Goal: Task Accomplishment & Management: Use online tool/utility

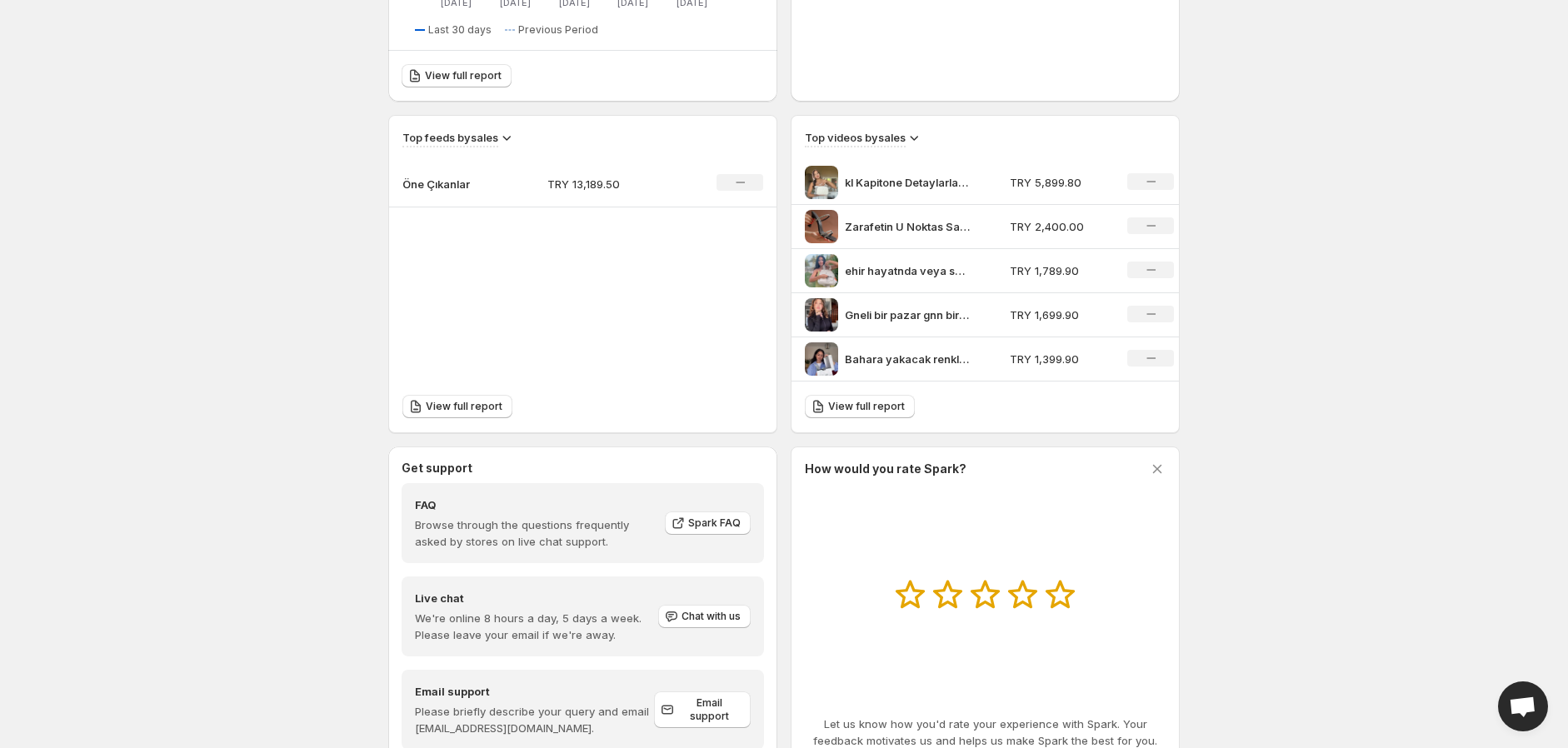
scroll to position [555, 0]
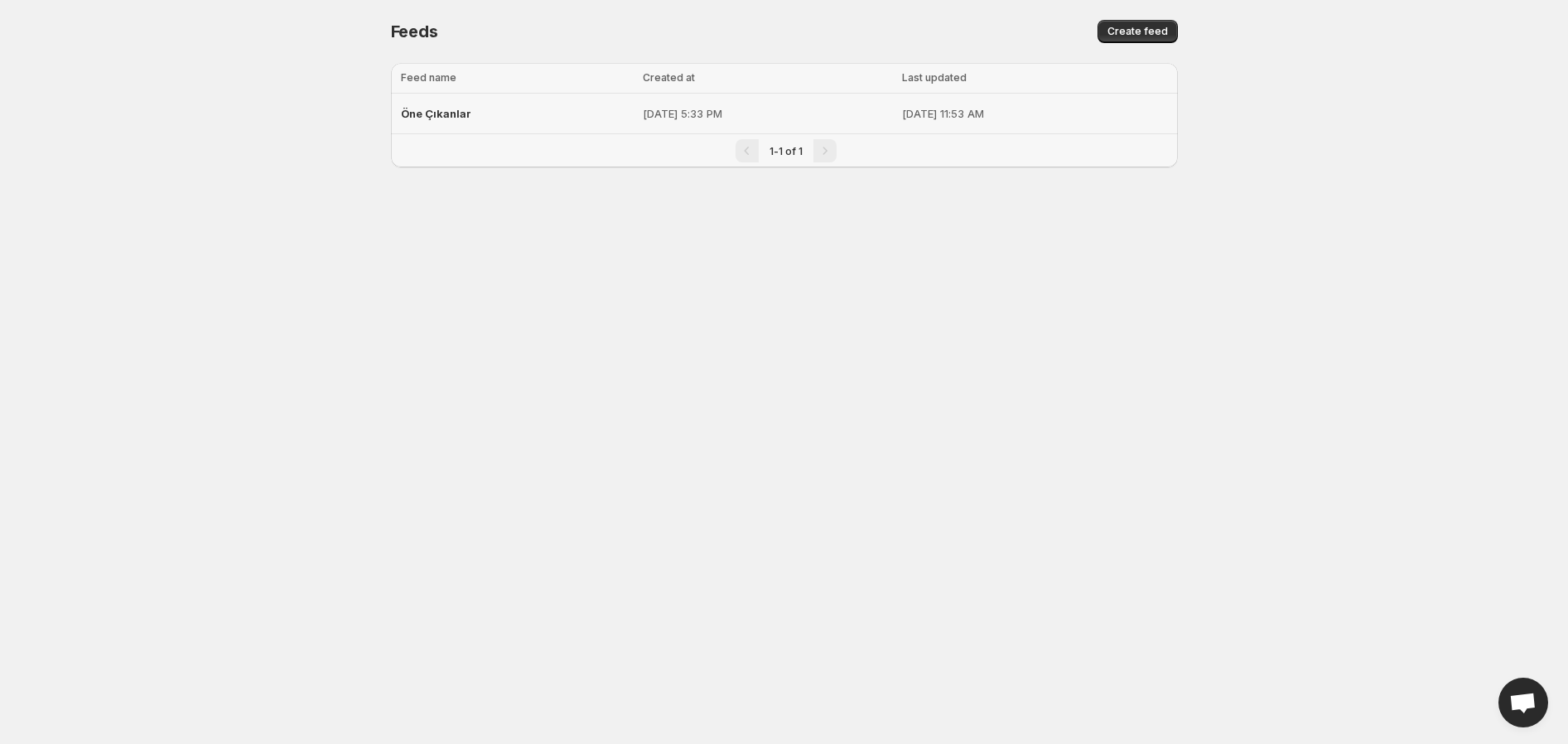
click at [902, 106] on p "[DATE] 11:53 AM" at bounding box center [1035, 113] width 266 height 17
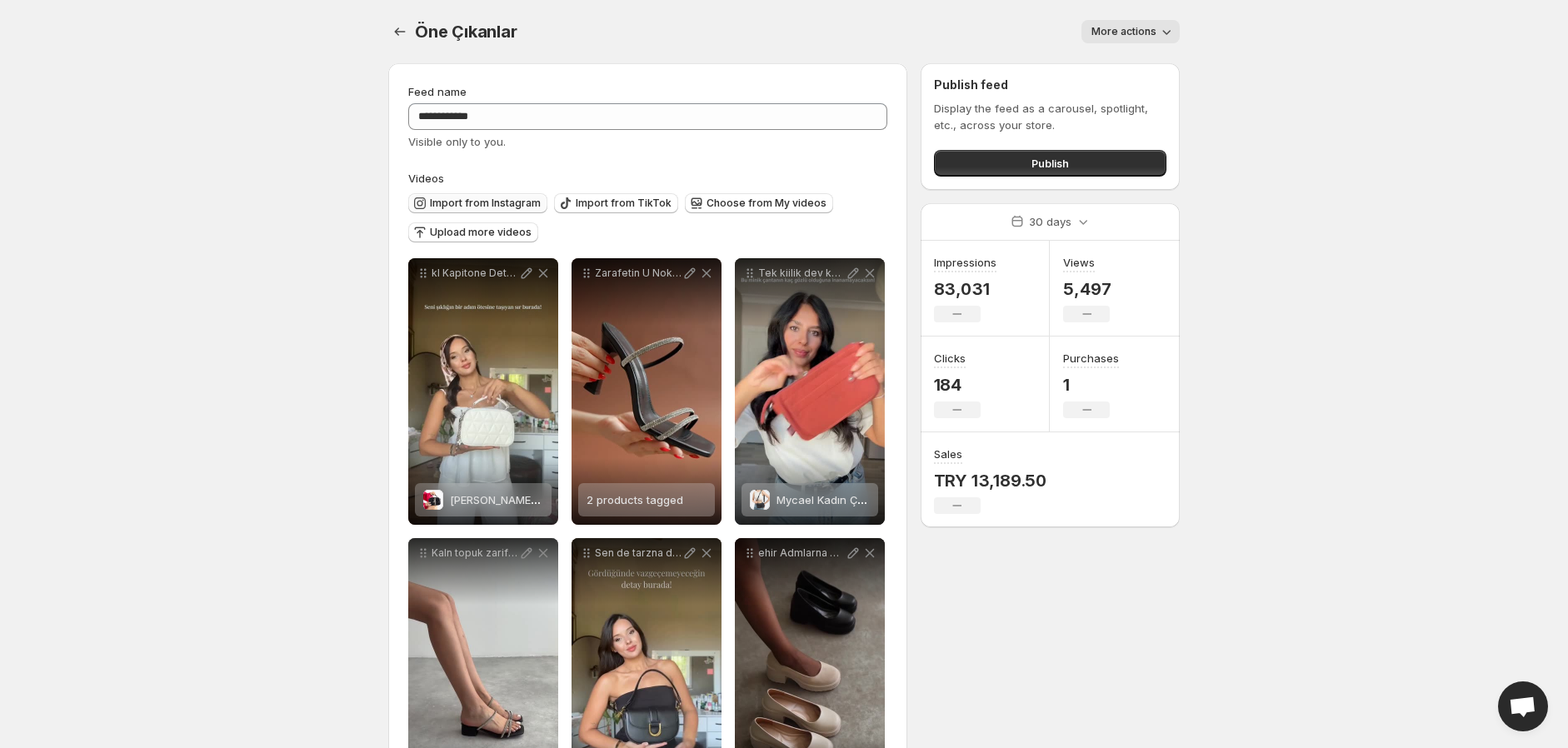
click at [501, 202] on span "Import from Instagram" at bounding box center [484, 204] width 111 height 14
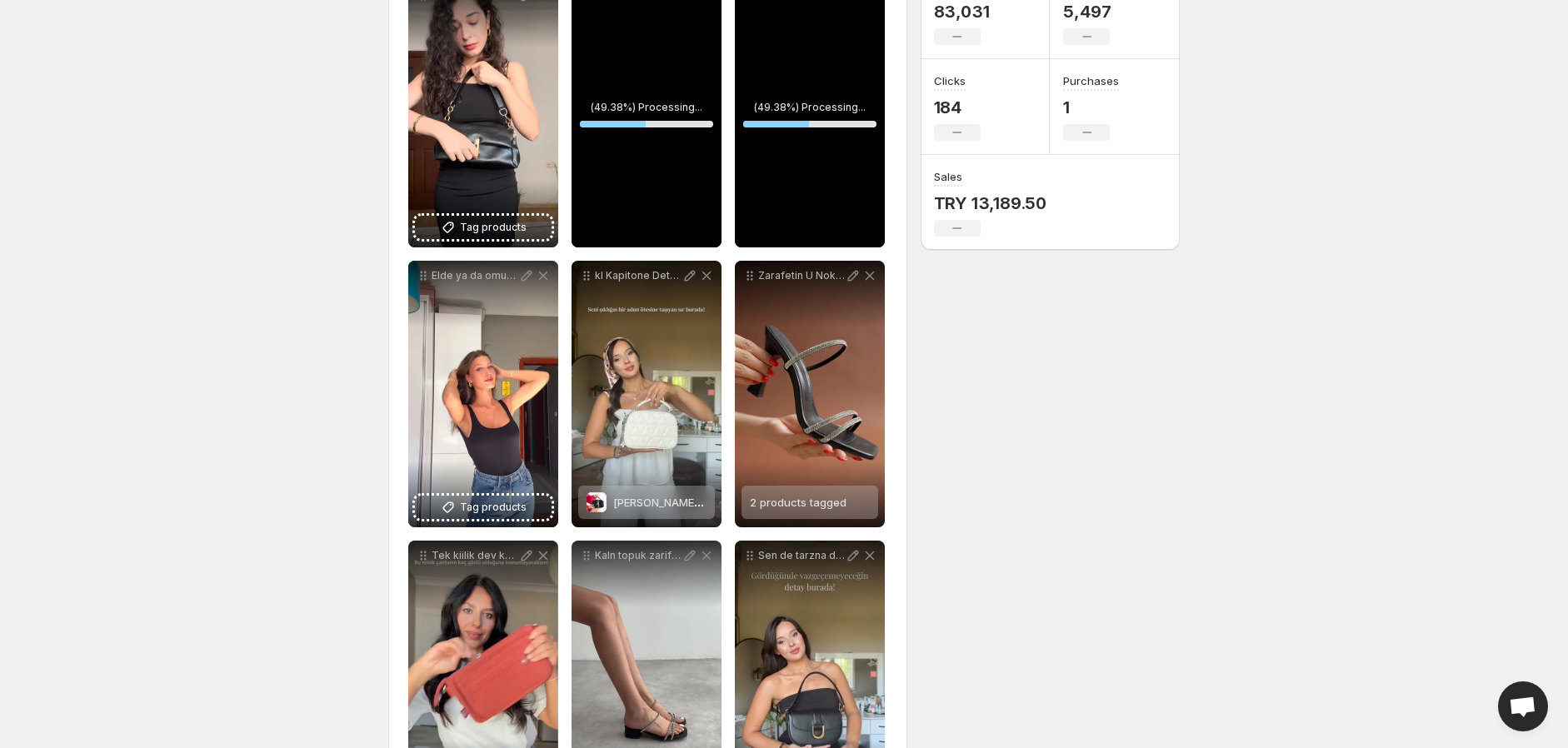
scroll to position [185, 0]
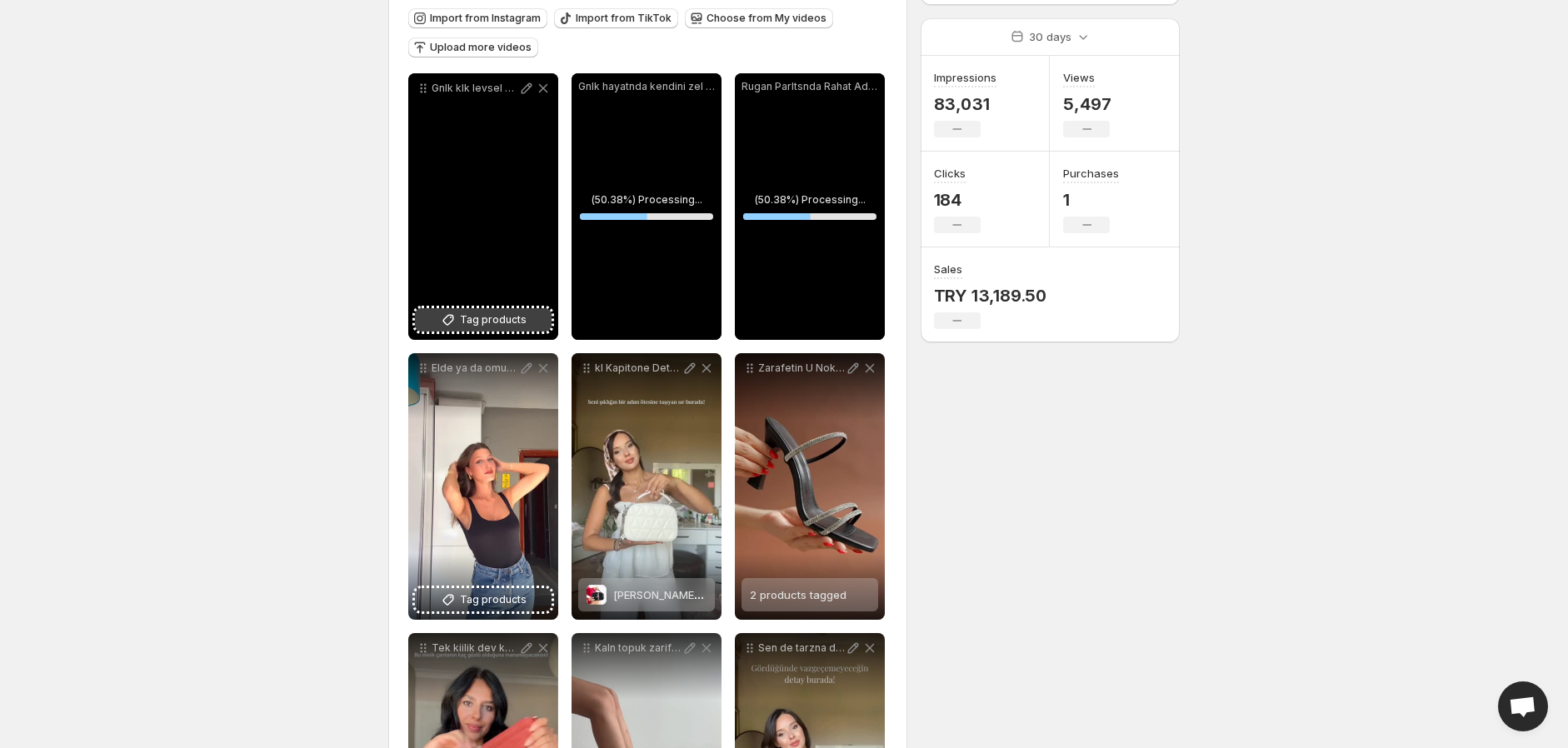
click at [492, 320] on span "Tag products" at bounding box center [493, 319] width 67 height 17
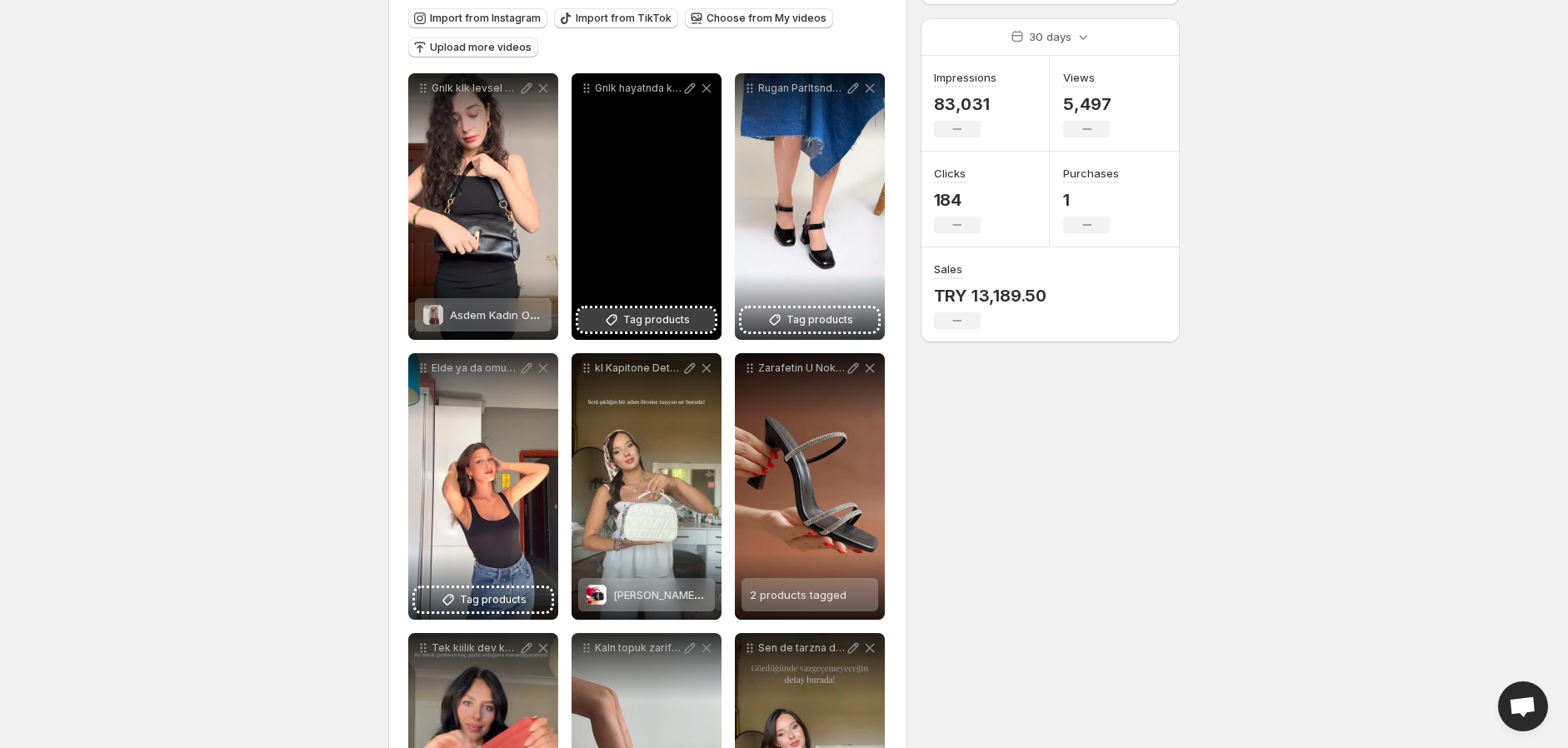
click at [645, 327] on span "Tag products" at bounding box center [657, 319] width 67 height 17
click at [676, 324] on span "Tag products" at bounding box center [657, 319] width 67 height 17
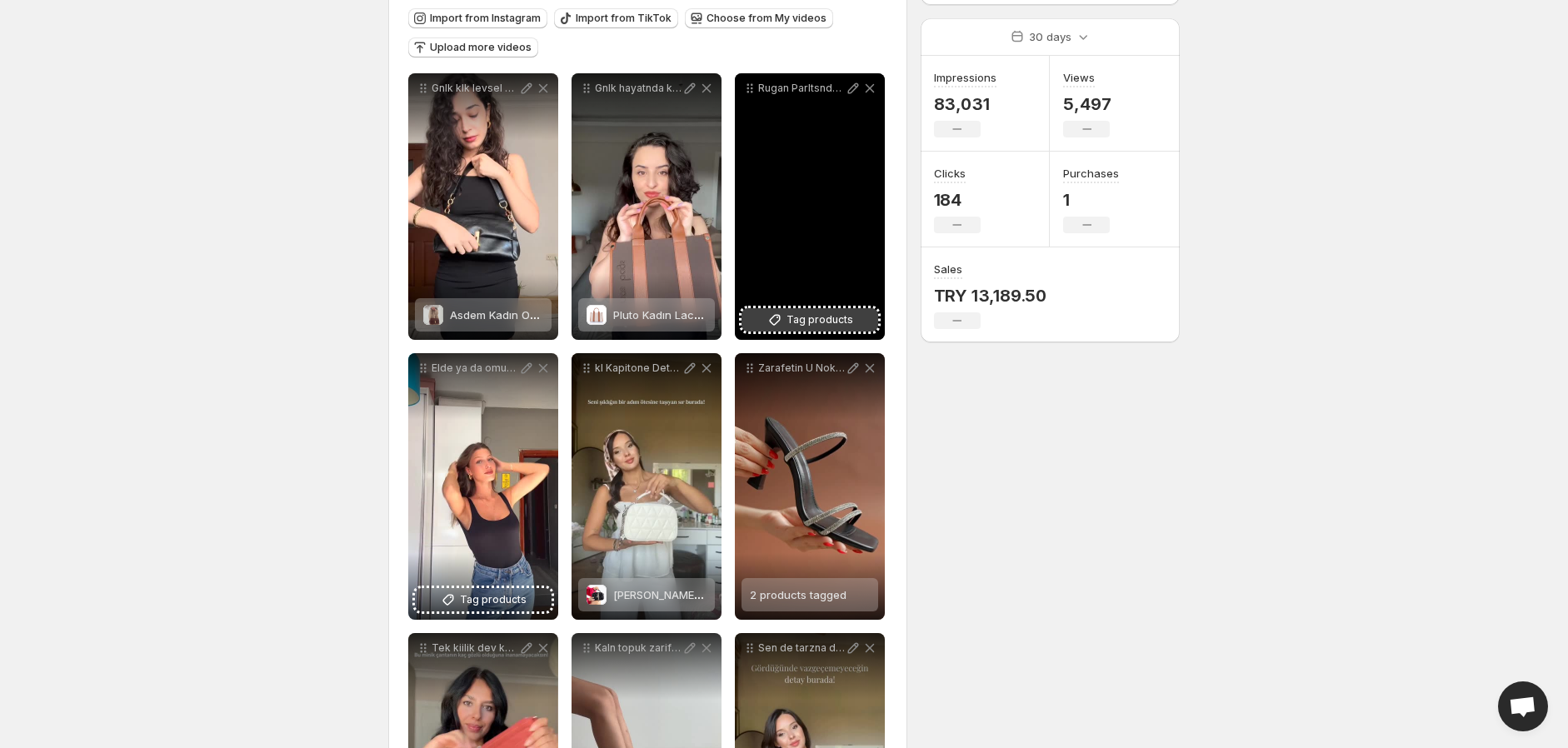
click at [805, 327] on span "Tag products" at bounding box center [819, 319] width 67 height 17
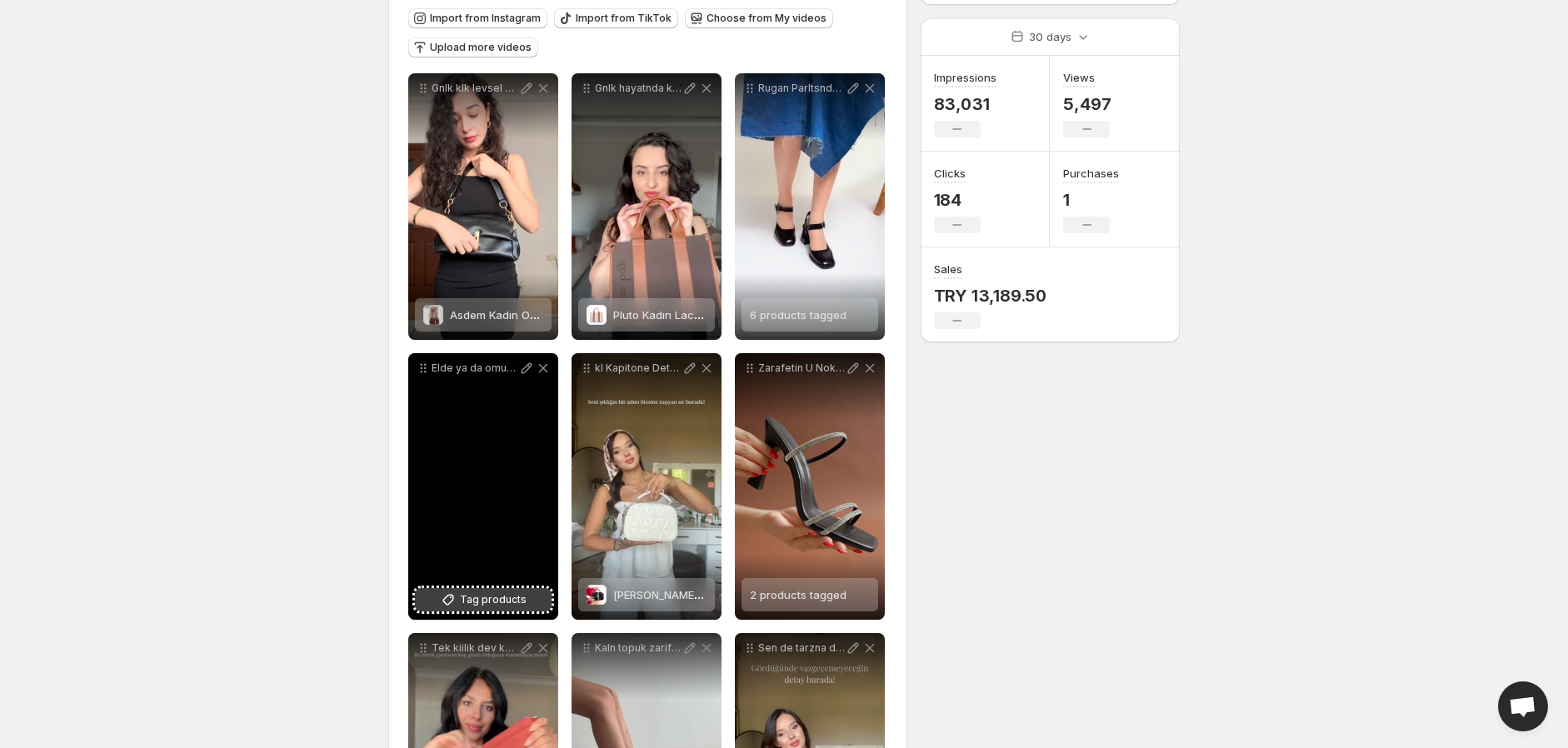
click at [473, 592] on span "Tag products" at bounding box center [493, 599] width 67 height 17
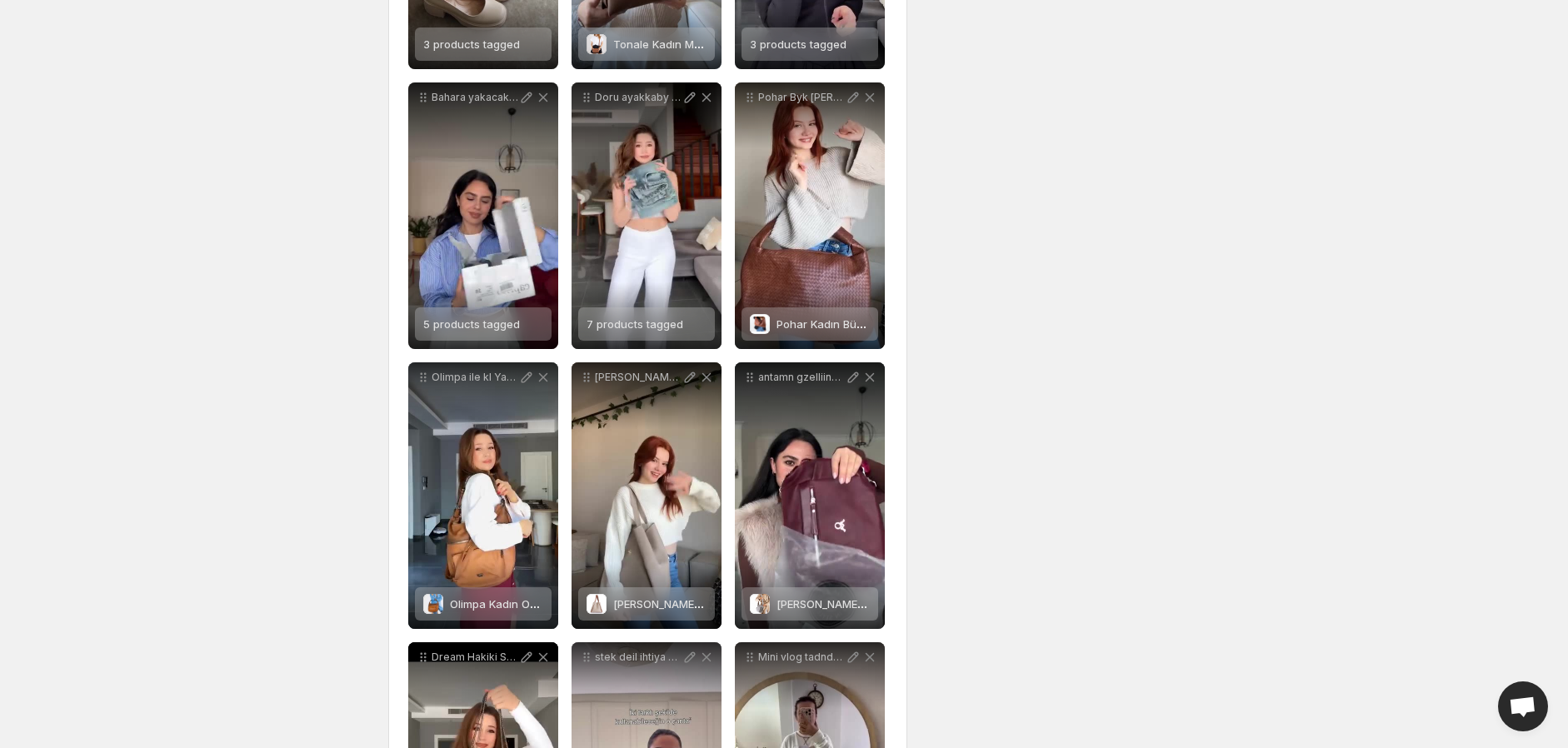
scroll to position [0, 0]
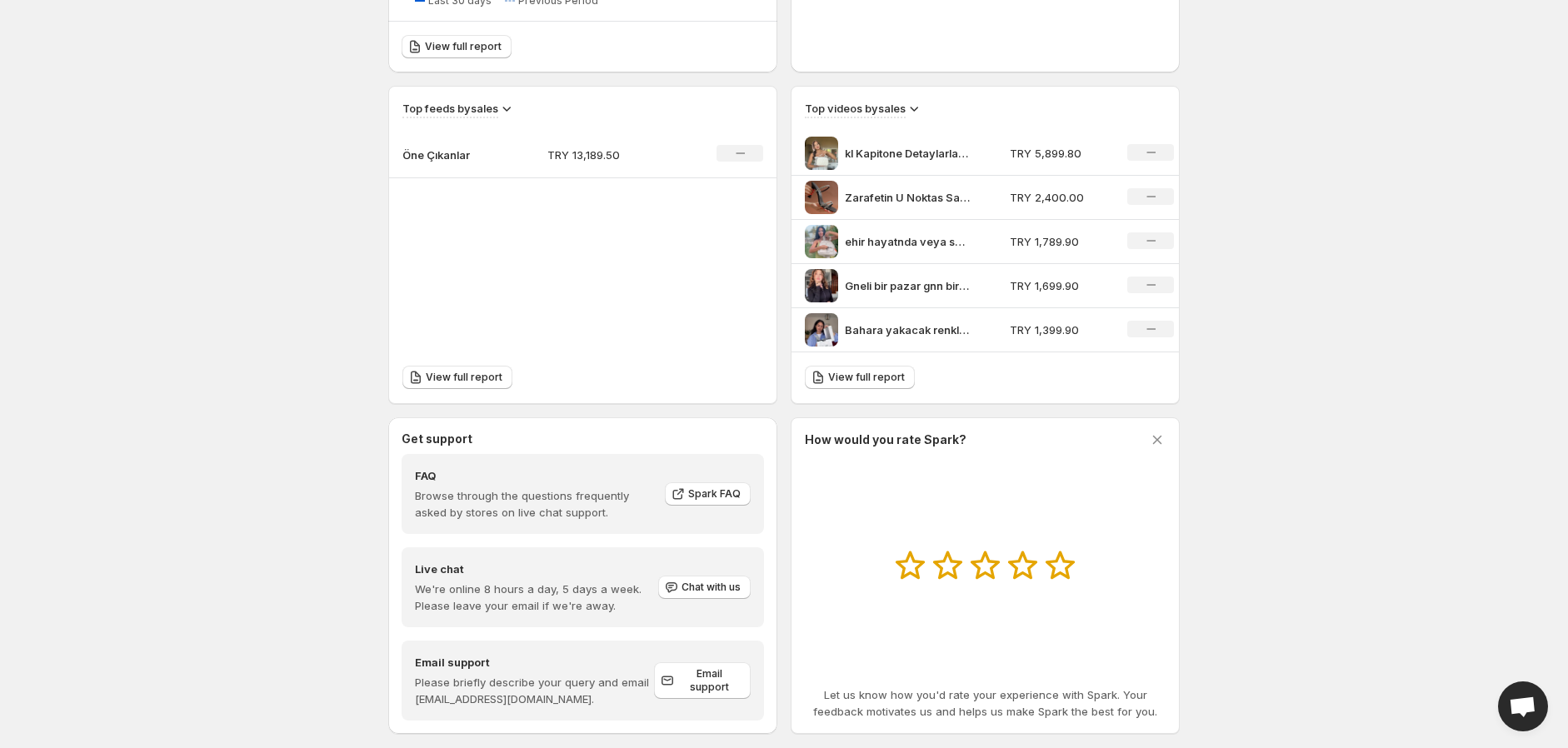
scroll to position [555, 0]
click at [460, 370] on span "View full report" at bounding box center [464, 377] width 76 height 14
